Goal: Task Accomplishment & Management: Manage account settings

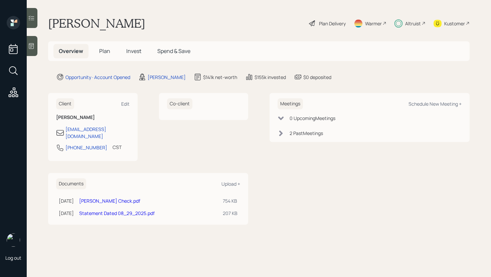
click at [136, 54] on span "Invest" at bounding box center [133, 50] width 15 height 7
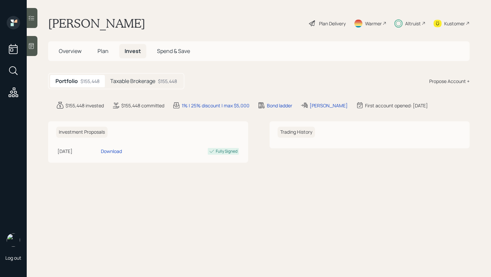
click at [142, 82] on h5 "Taxable Brokerage" at bounding box center [132, 81] width 45 height 6
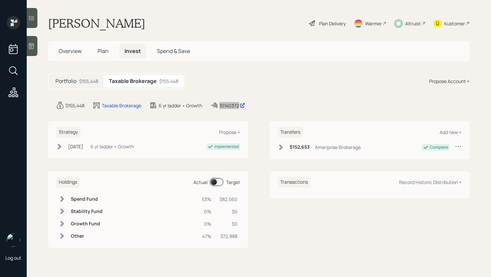
drag, startPoint x: 227, startPoint y: 104, endPoint x: 356, endPoint y: 2, distance: 163.9
click at [0, 0] on div "Log out [PERSON_NAME] Plan Delivery Warmer Altruist Kustomer Overview Plan Inve…" at bounding box center [245, 138] width 491 height 277
click at [228, 105] on div "10140372" at bounding box center [232, 105] width 26 height 7
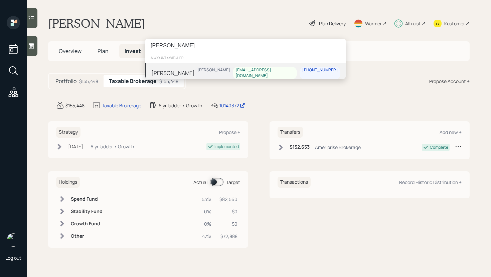
type input "[PERSON_NAME]"
click at [199, 69] on div "[PERSON_NAME] [PERSON_NAME] [EMAIL_ADDRESS][DOMAIN_NAME] [PHONE_NUMBER]" at bounding box center [245, 73] width 200 height 21
